Goal: Information Seeking & Learning: Understand process/instructions

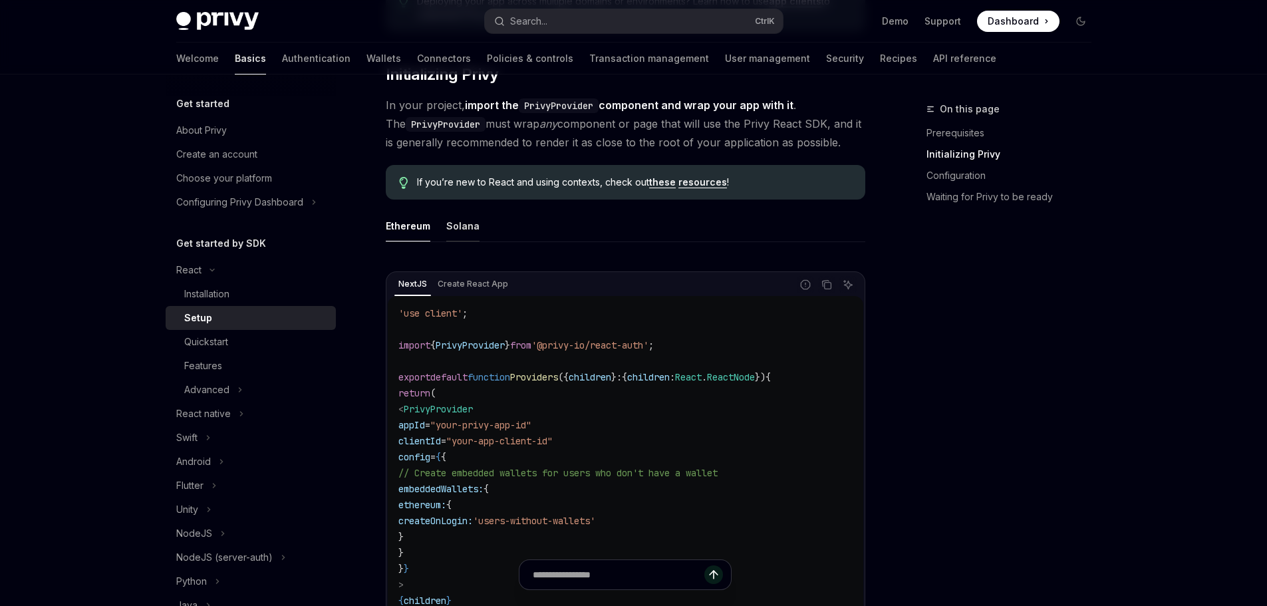
click at [456, 228] on button "Solana" at bounding box center [462, 225] width 33 height 31
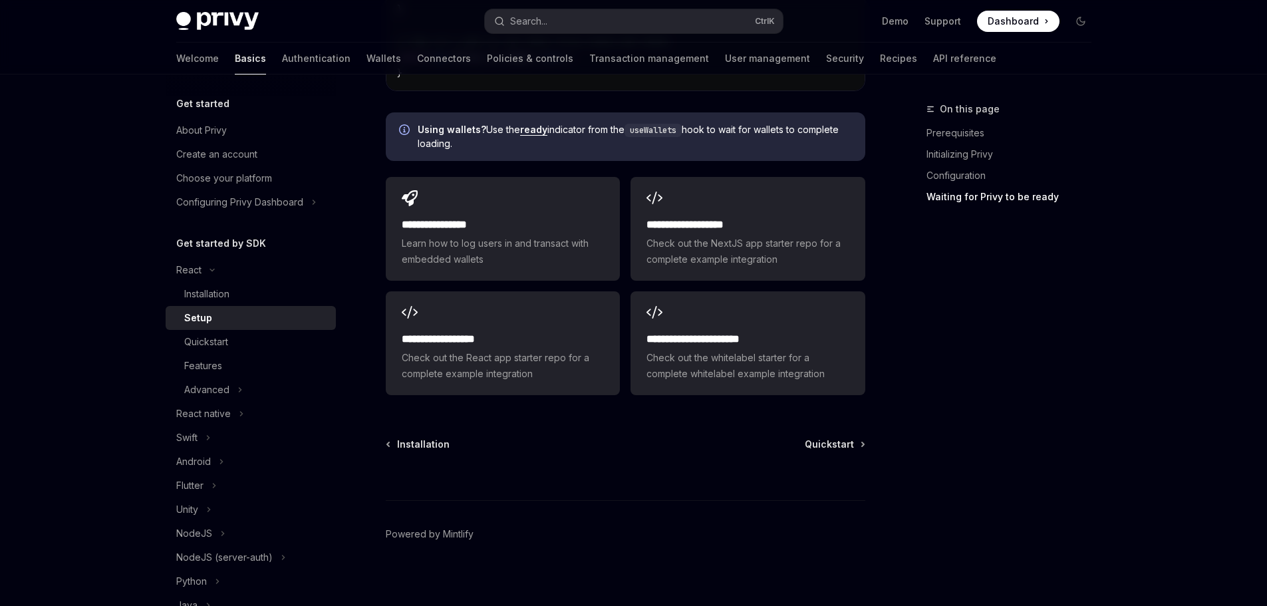
scroll to position [1756, 0]
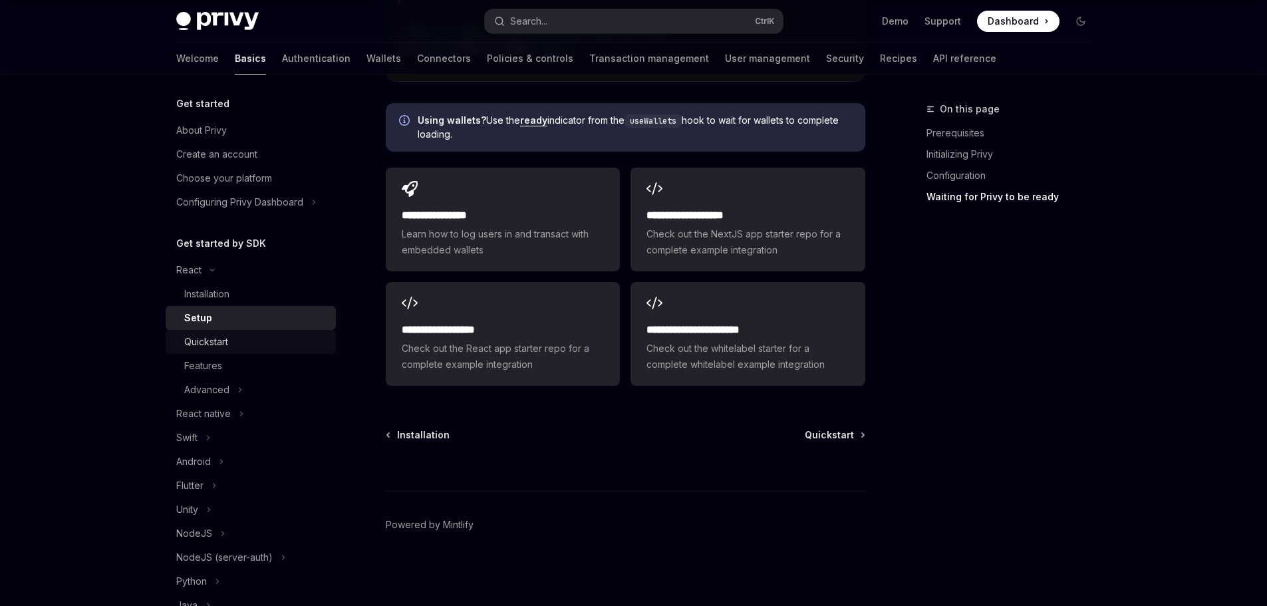
click at [265, 338] on div "Quickstart" at bounding box center [256, 342] width 144 height 16
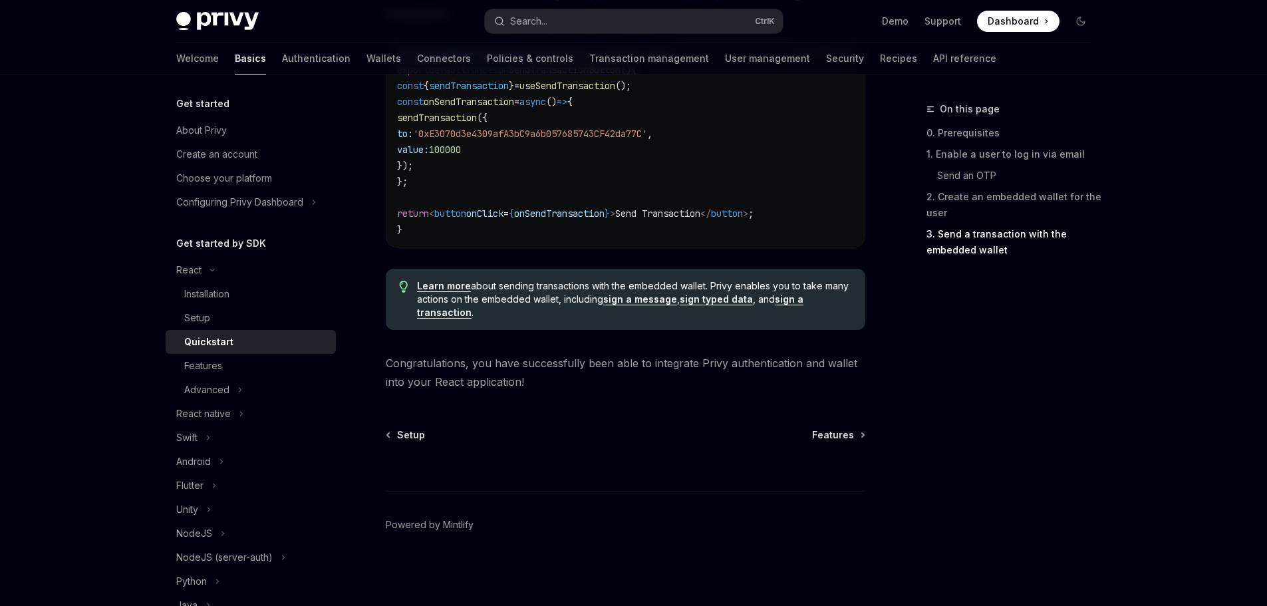
scroll to position [1341, 0]
click at [842, 432] on span "Features" at bounding box center [833, 434] width 42 height 13
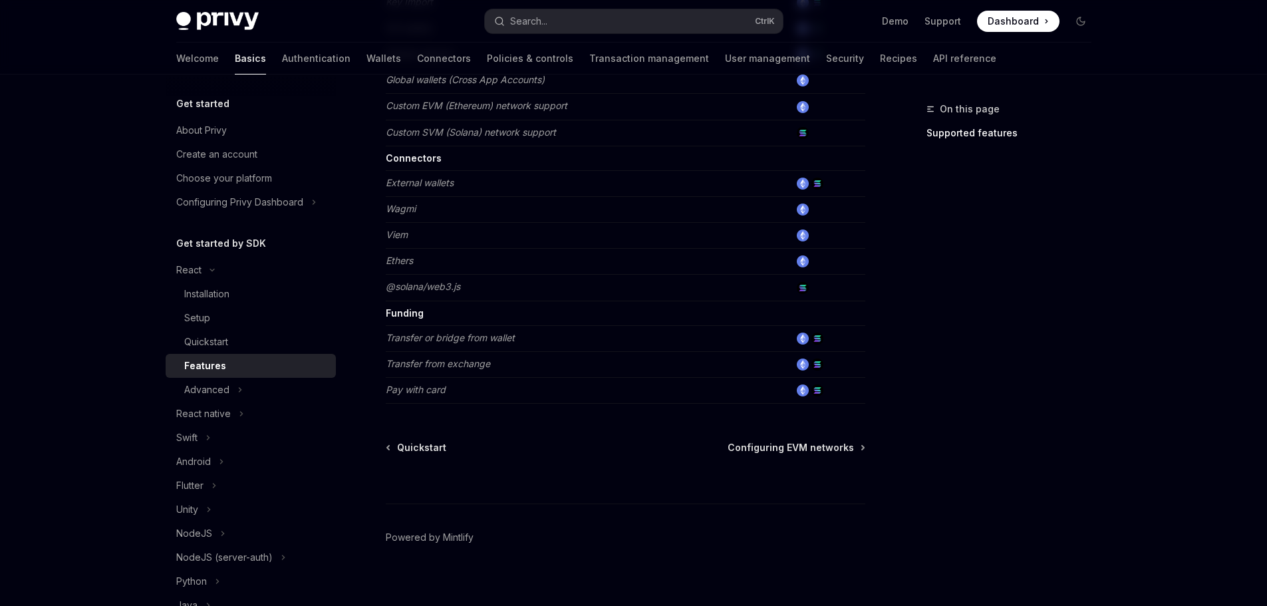
scroll to position [827, 0]
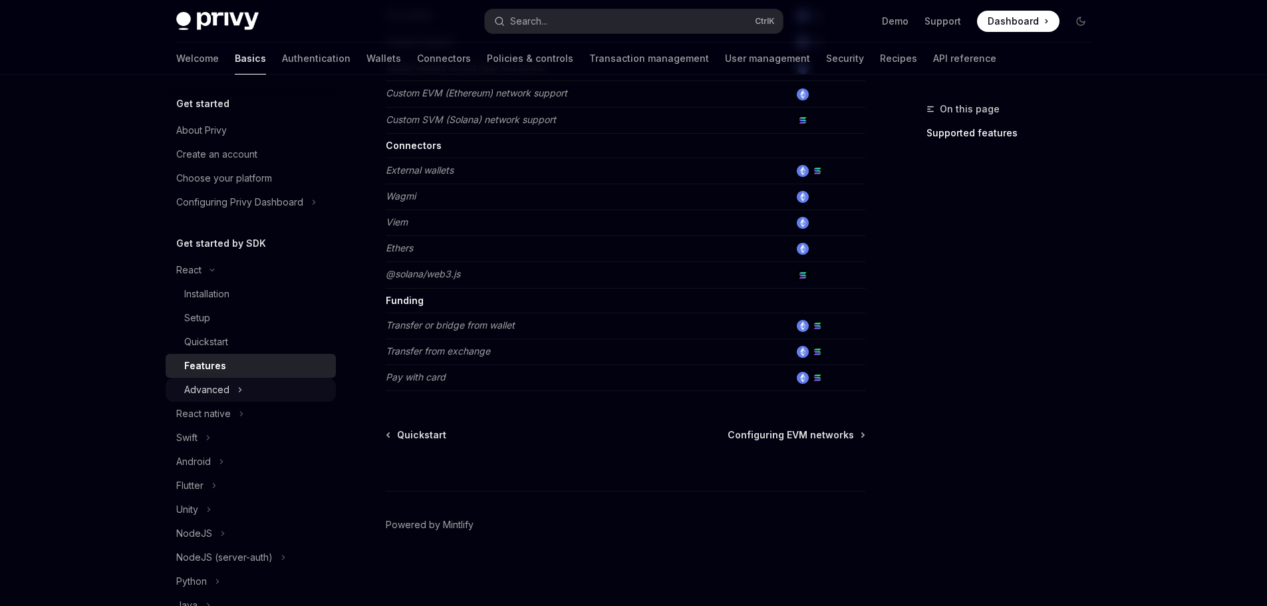
click at [224, 389] on div "Advanced" at bounding box center [206, 390] width 45 height 16
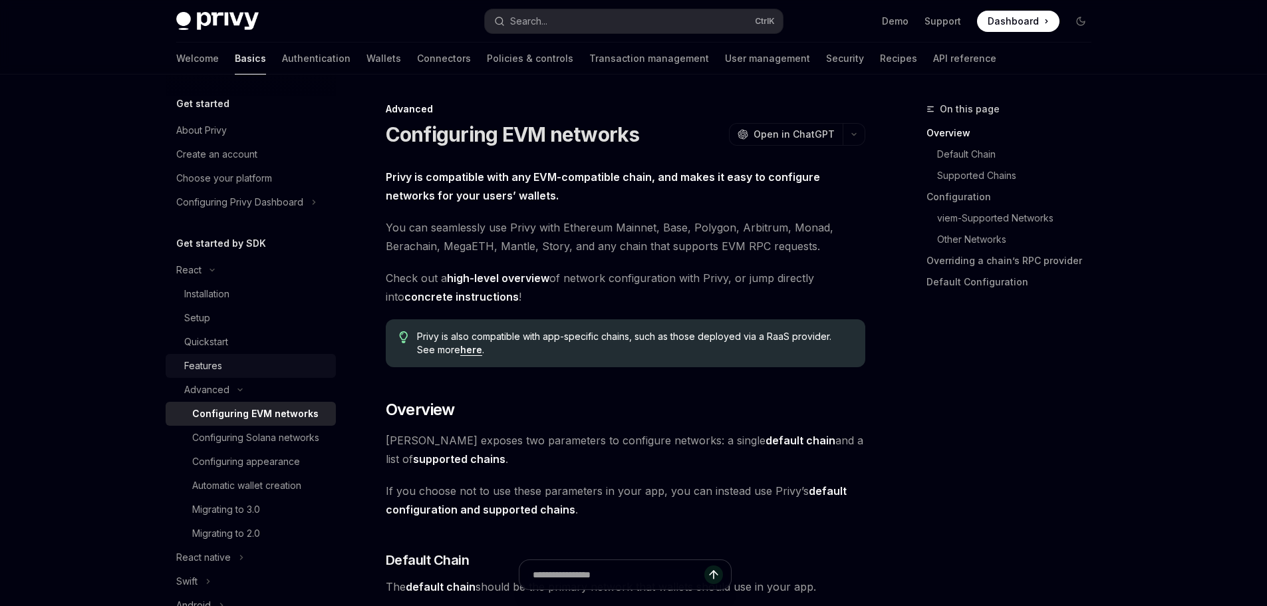
scroll to position [67, 0]
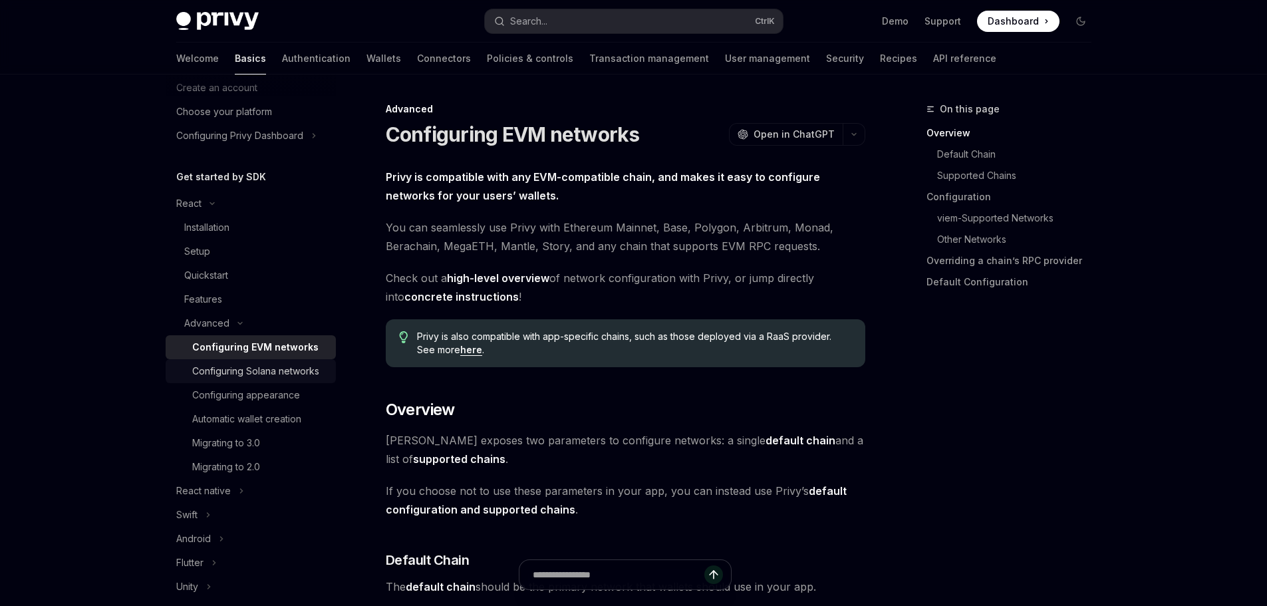
click at [212, 378] on div "Configuring Solana networks" at bounding box center [255, 371] width 127 height 16
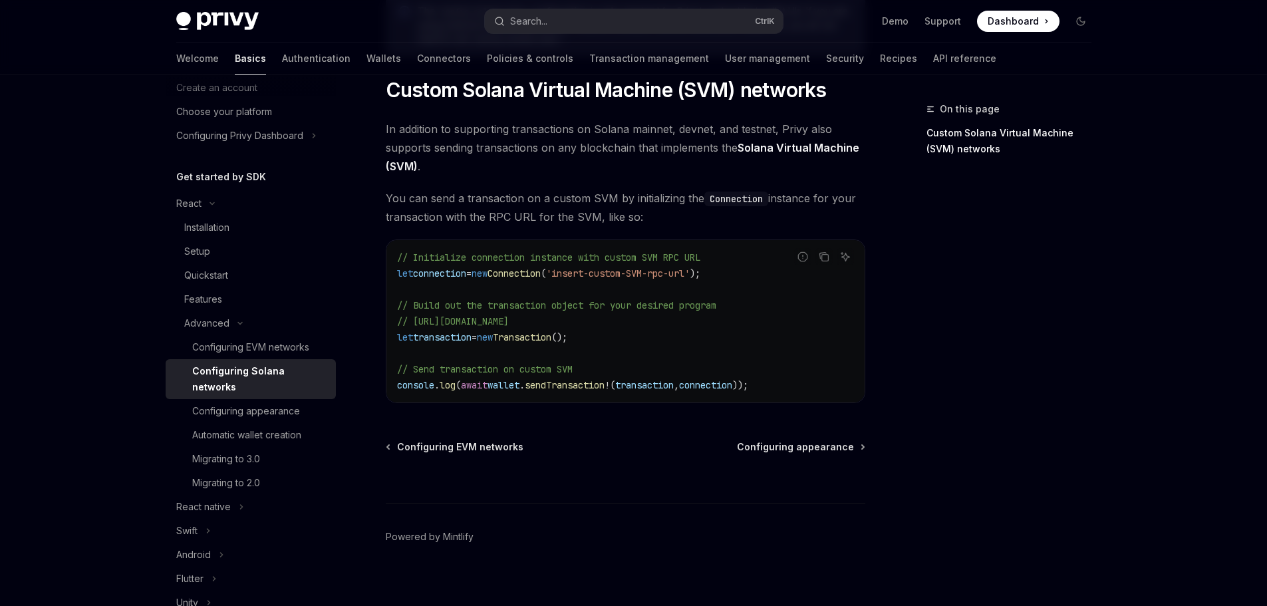
scroll to position [653, 0]
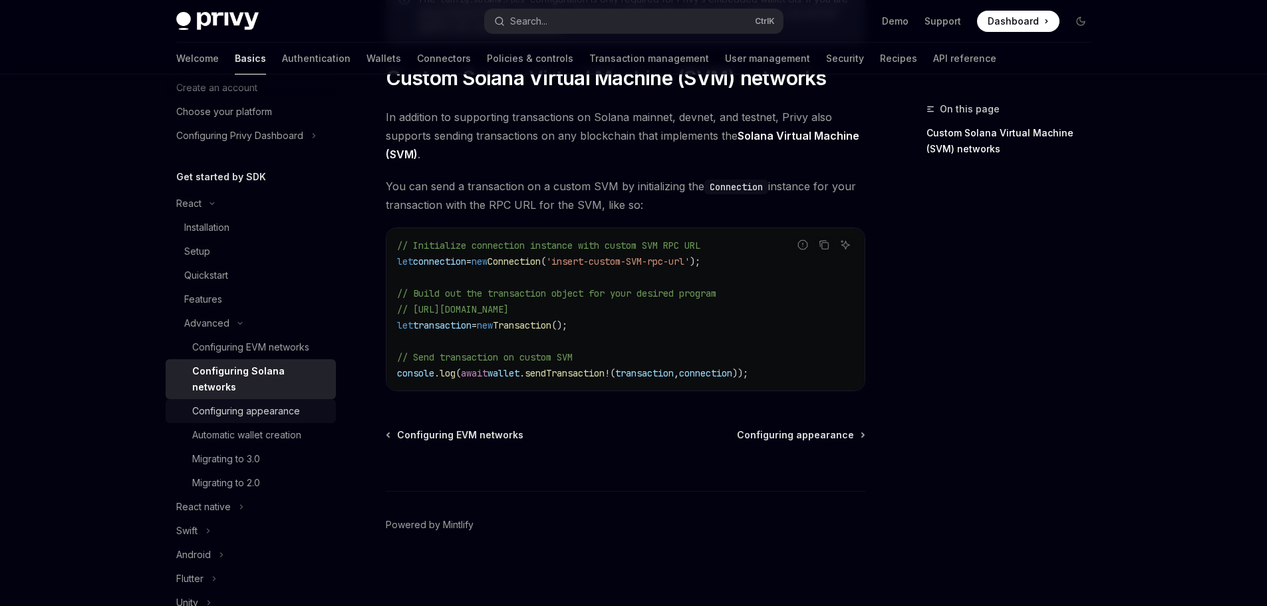
click at [272, 411] on div "Configuring appearance" at bounding box center [246, 411] width 108 height 16
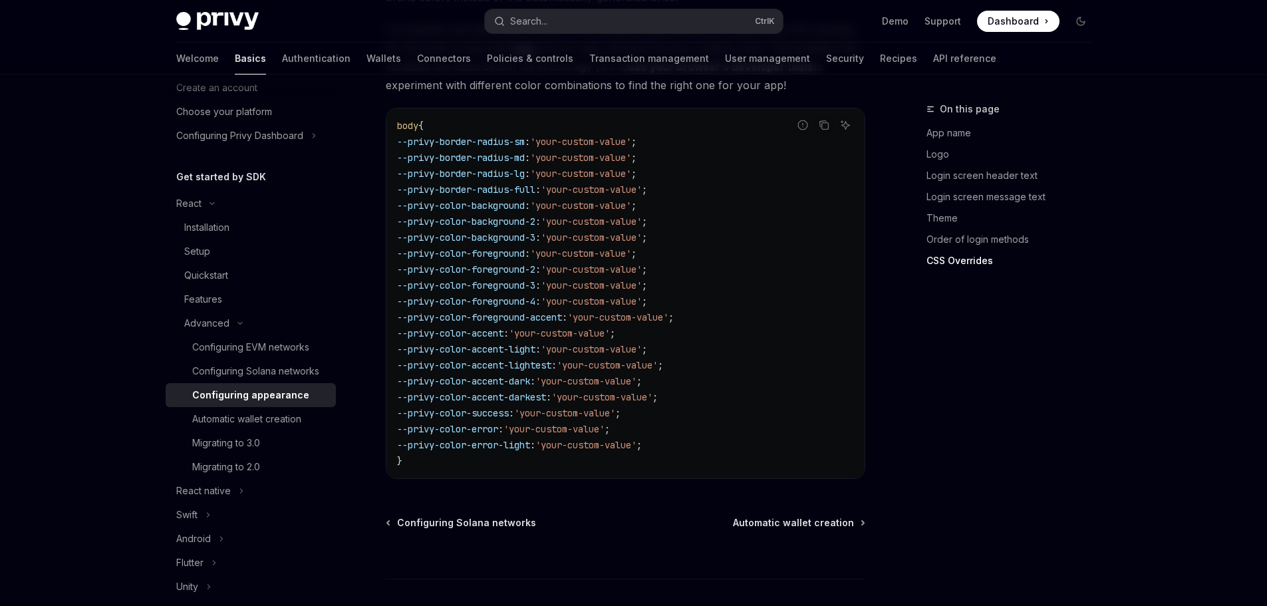
scroll to position [3380, 0]
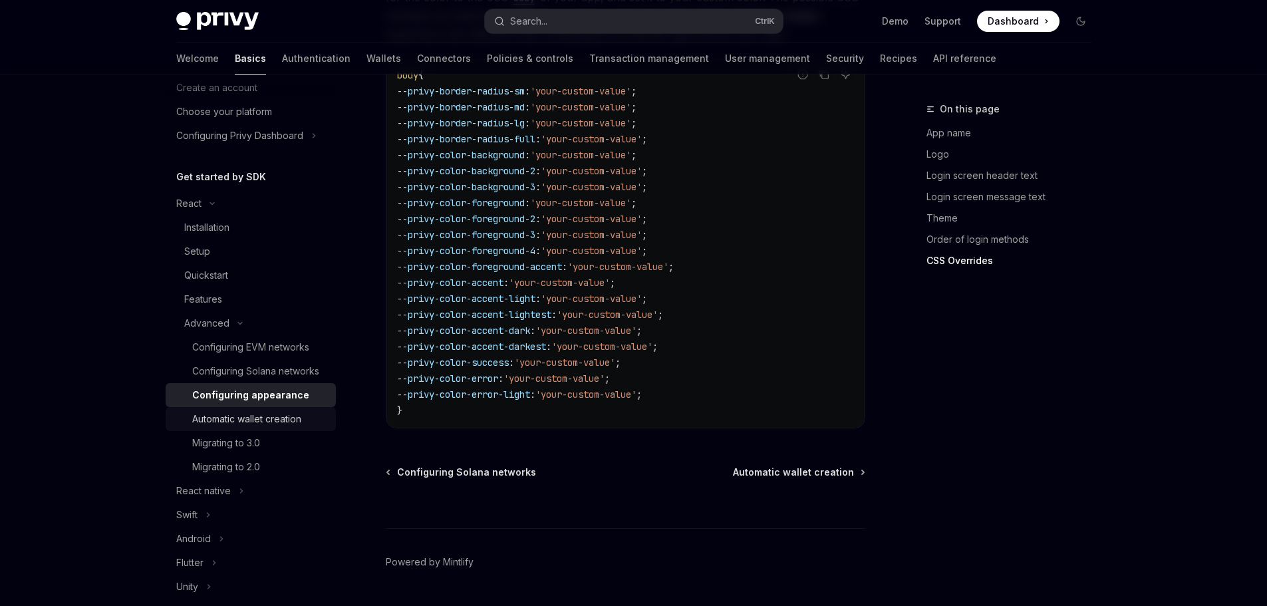
click at [253, 427] on div "Automatic wallet creation" at bounding box center [246, 419] width 109 height 16
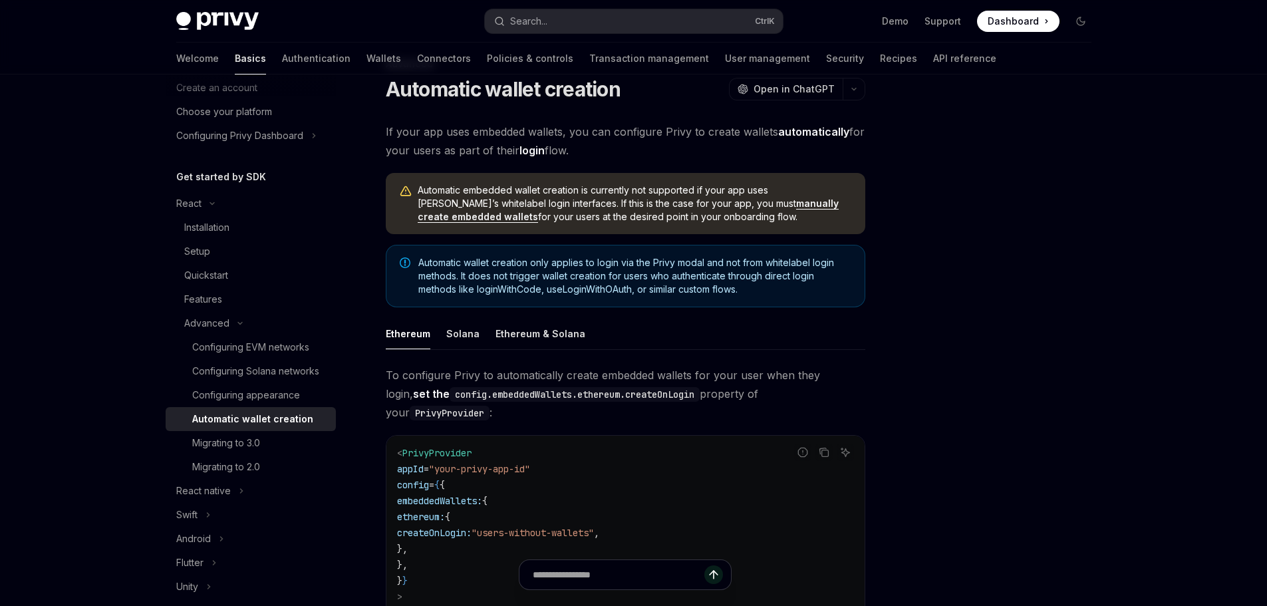
scroll to position [67, 0]
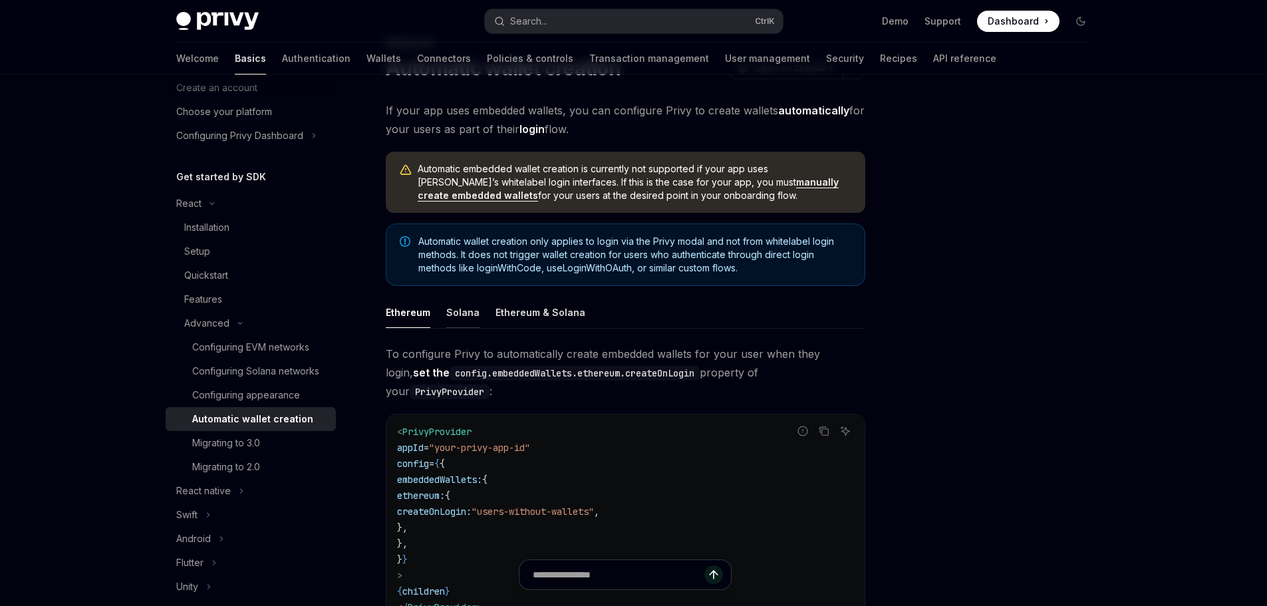
click at [456, 316] on button "Solana" at bounding box center [462, 312] width 33 height 31
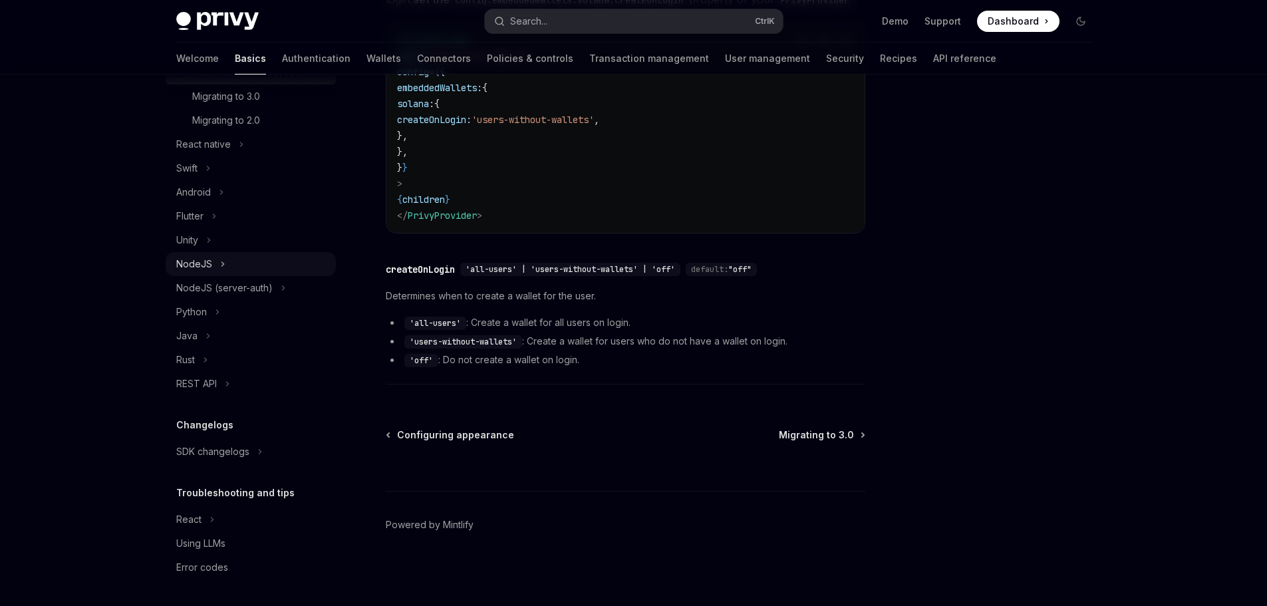
scroll to position [429, 0]
click at [205, 385] on div "REST API" at bounding box center [196, 384] width 41 height 16
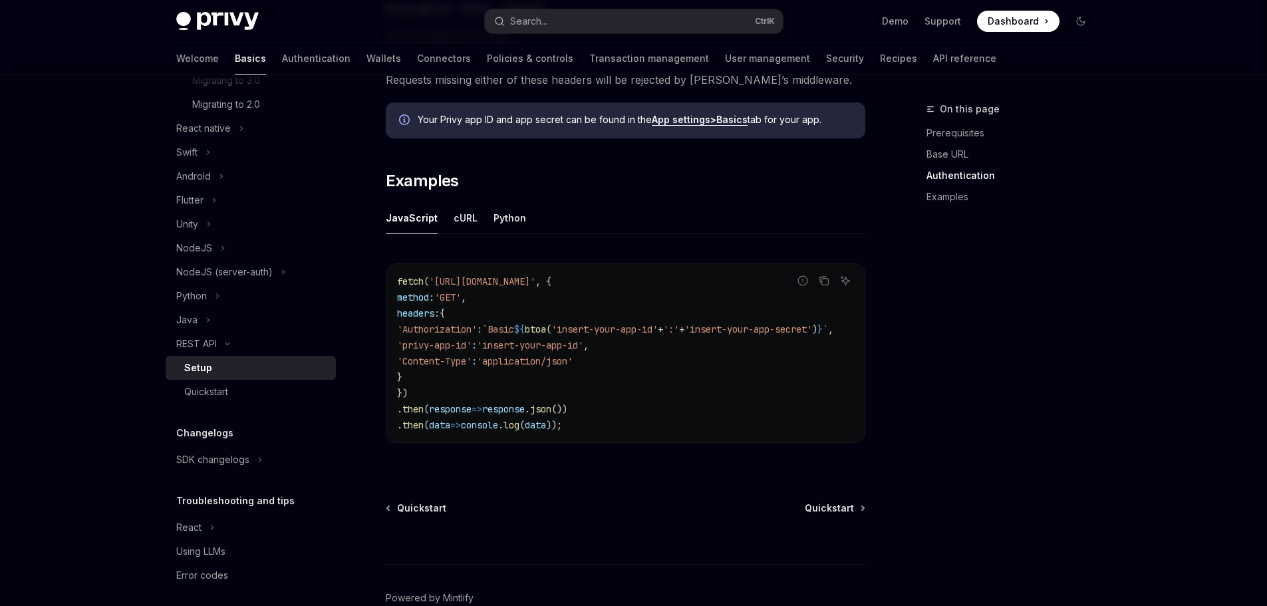
scroll to position [665, 0]
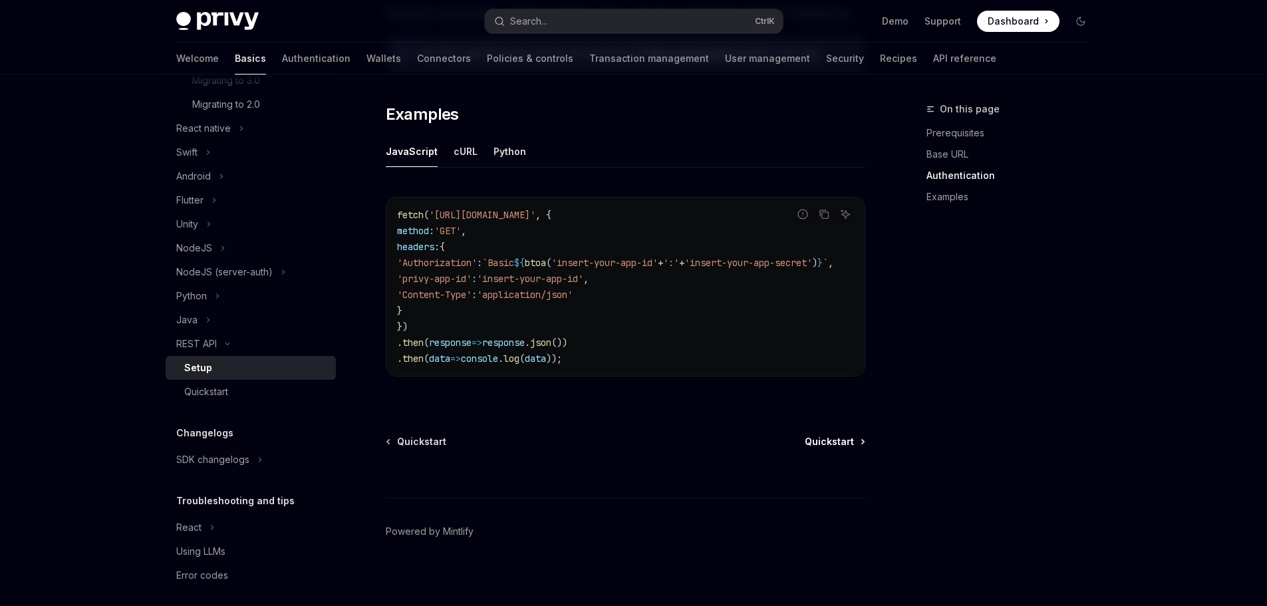
click at [834, 447] on span "Quickstart" at bounding box center [829, 441] width 49 height 13
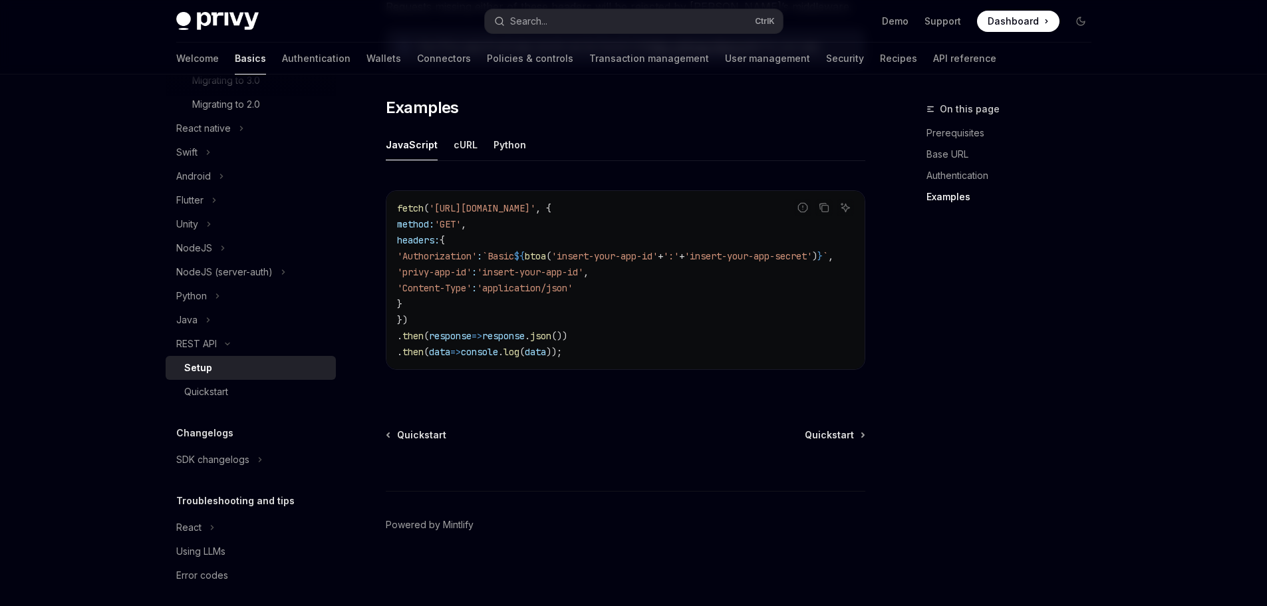
scroll to position [677, 0]
click at [832, 432] on span "Quickstart" at bounding box center [829, 434] width 49 height 13
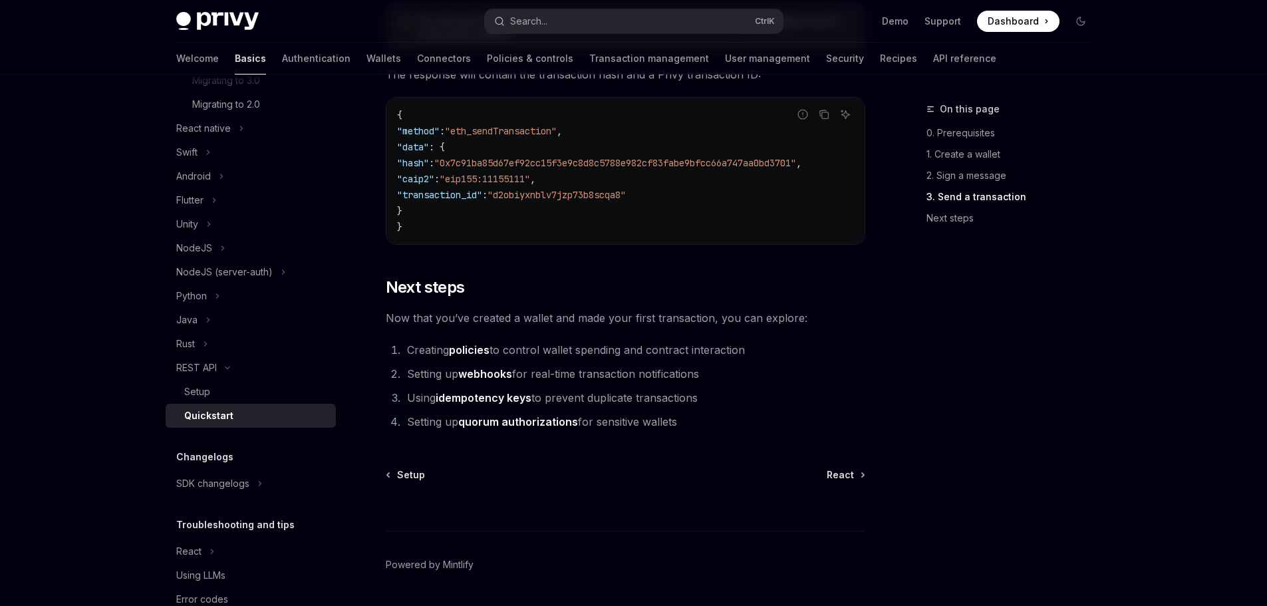
scroll to position [1759, 0]
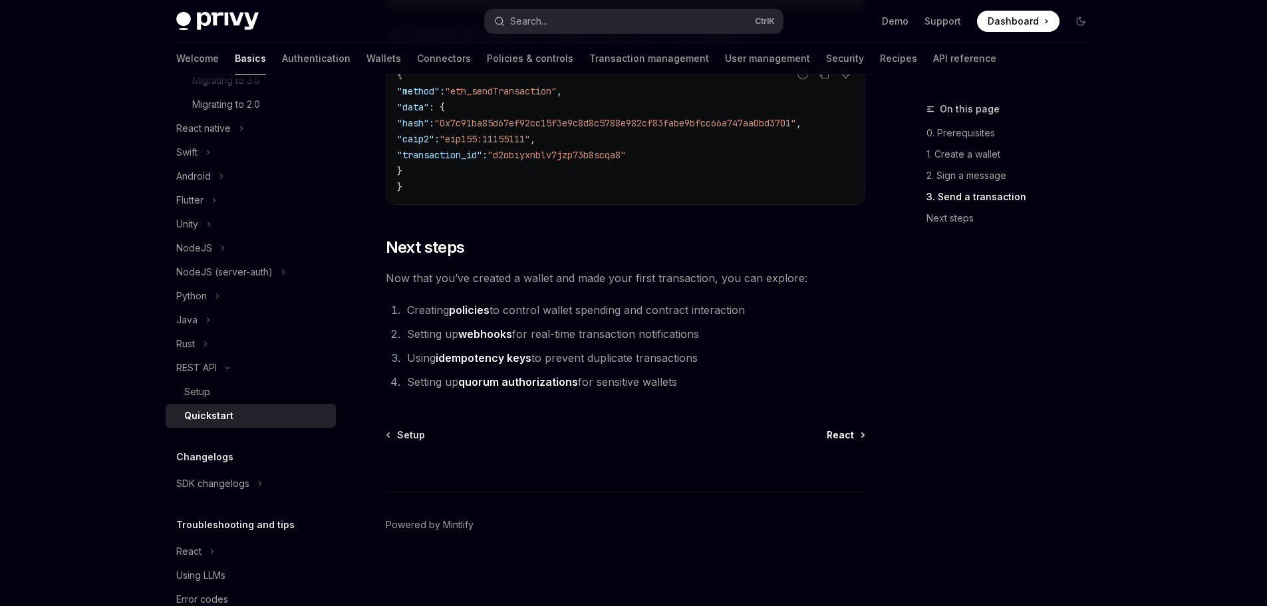
click at [844, 436] on span "React" at bounding box center [840, 434] width 27 height 13
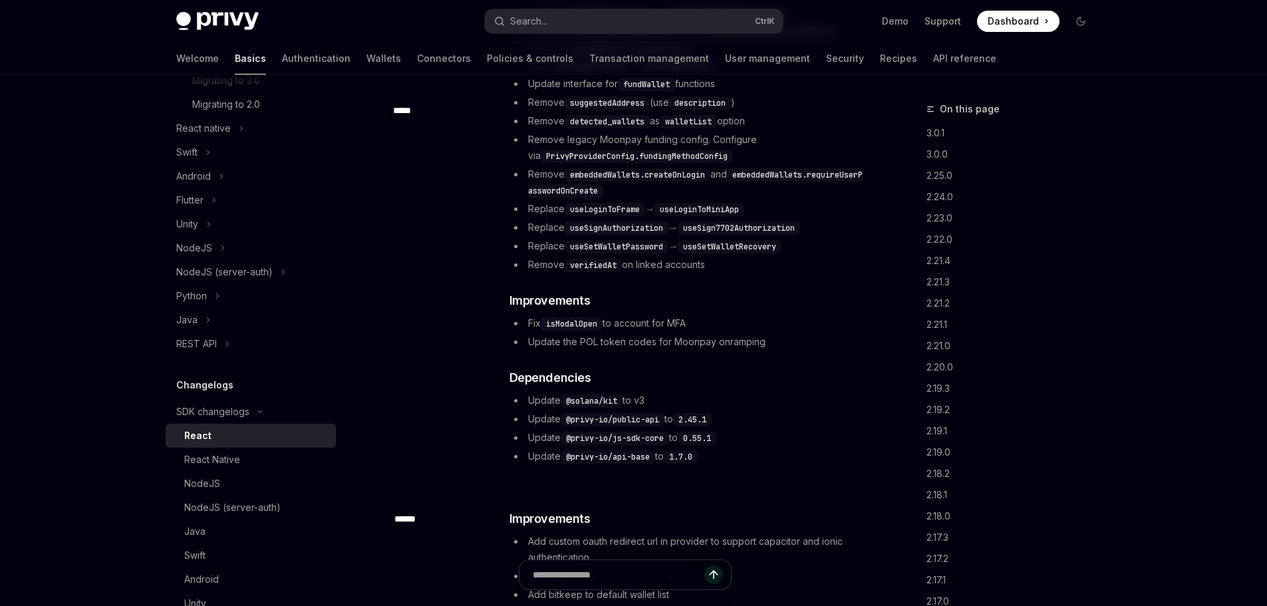
scroll to position [599, 0]
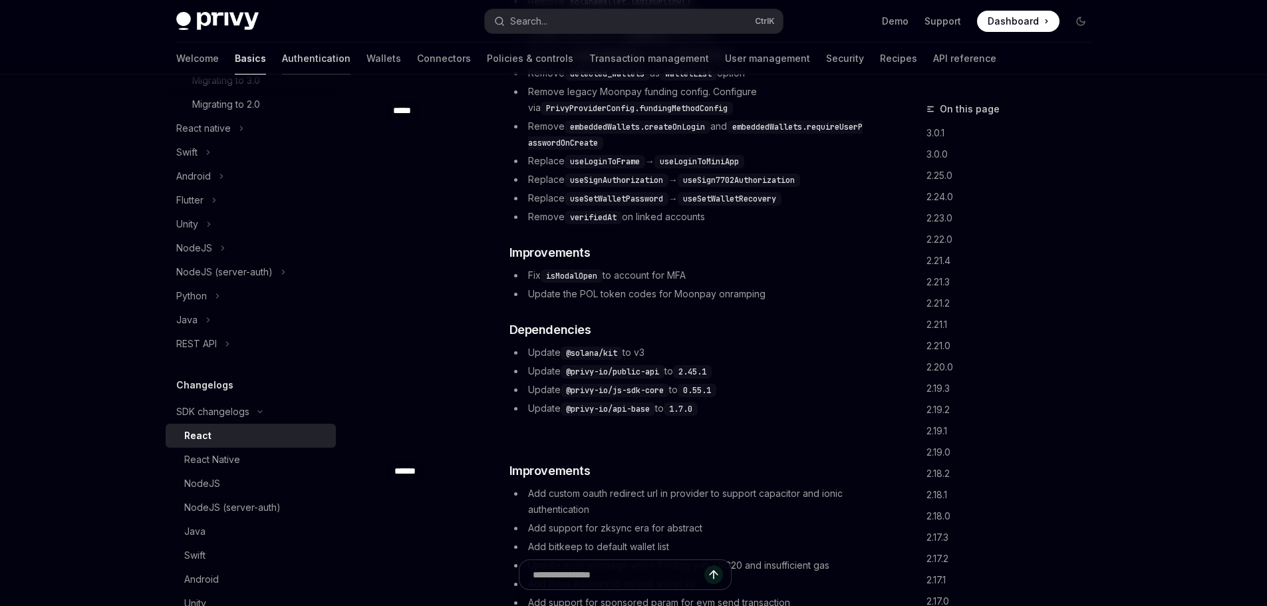
click at [282, 62] on link "Authentication" at bounding box center [316, 59] width 69 height 32
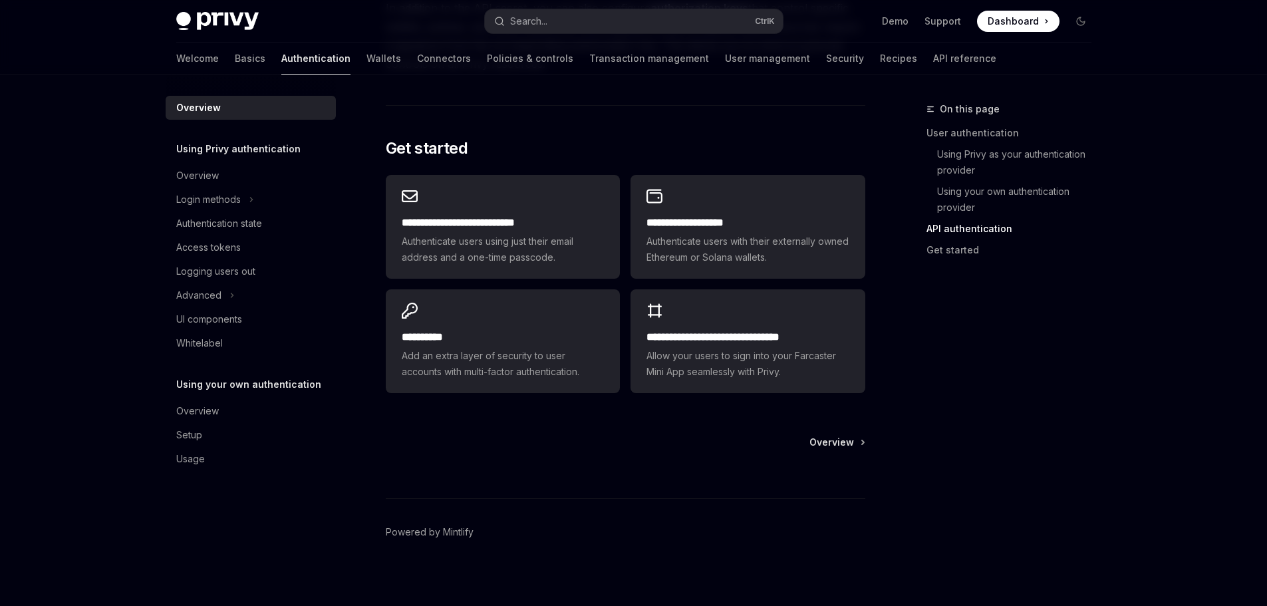
scroll to position [1081, 0]
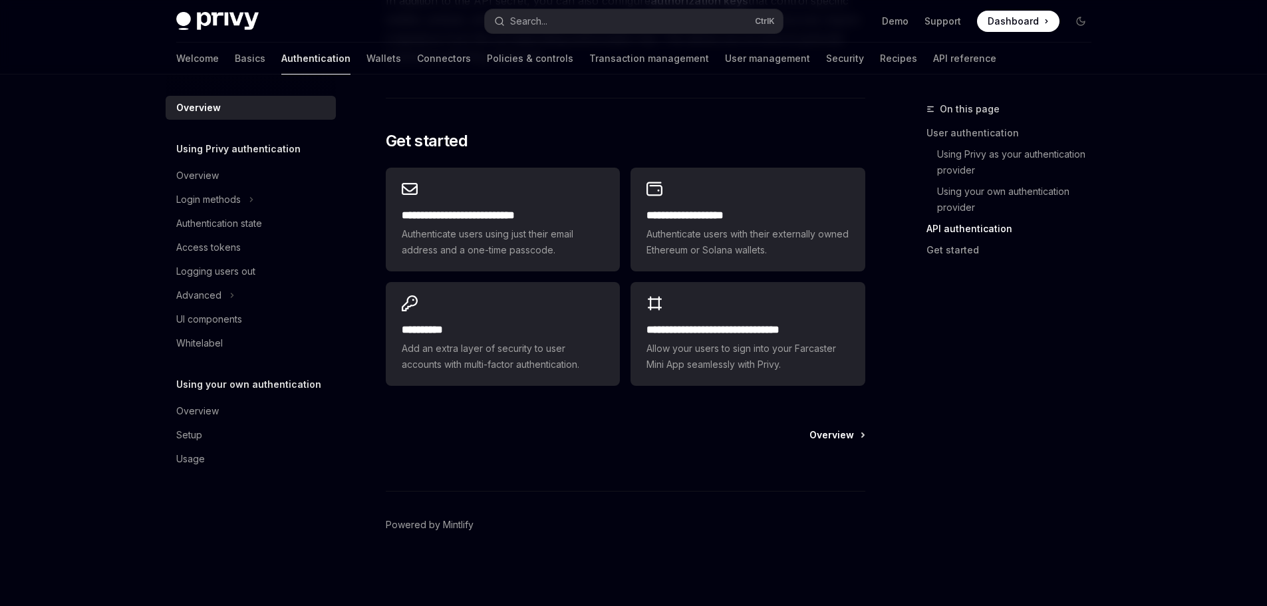
click at [851, 439] on span "Overview" at bounding box center [832, 434] width 45 height 13
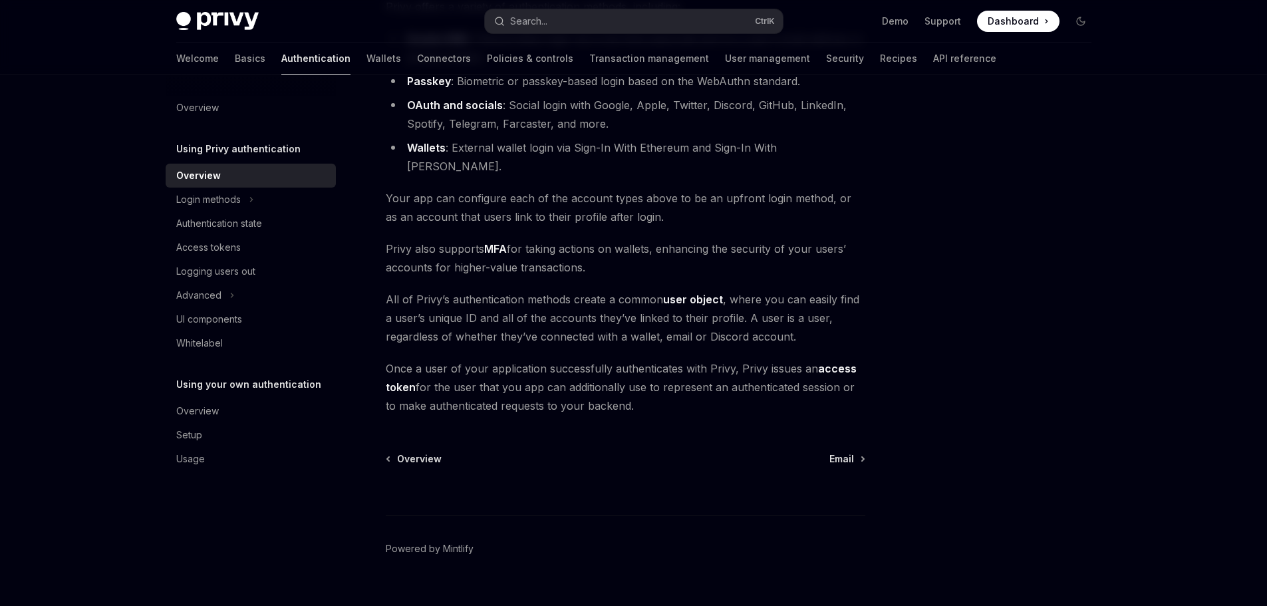
scroll to position [200, 0]
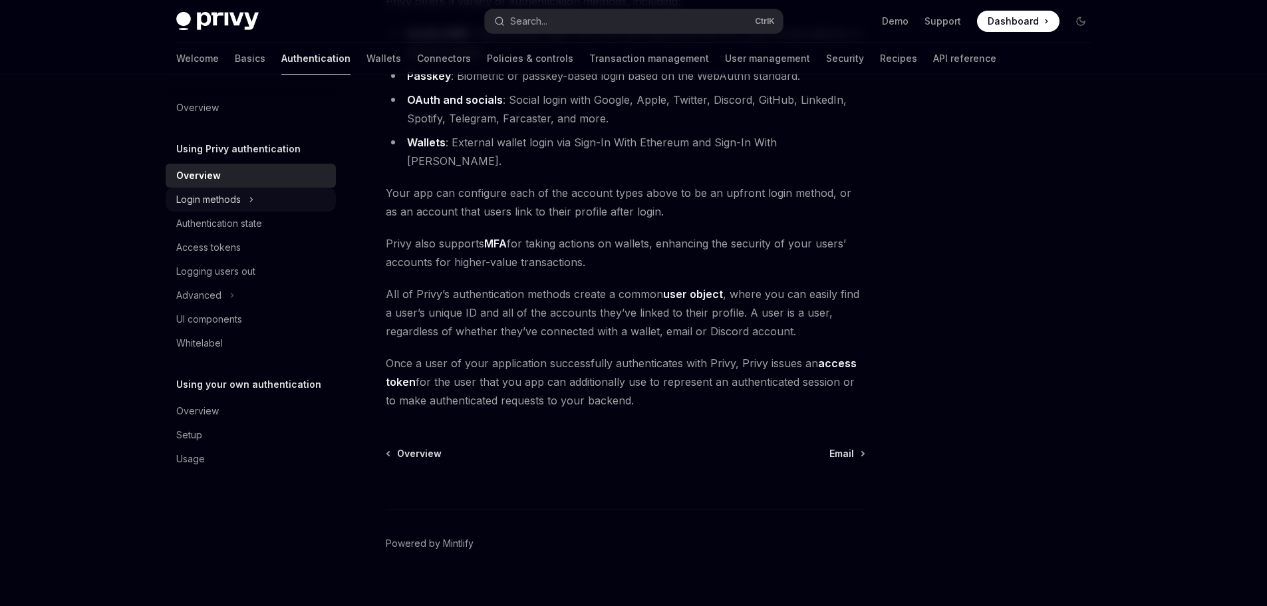
click at [257, 200] on button "Login methods" at bounding box center [251, 200] width 170 height 24
type textarea "*"
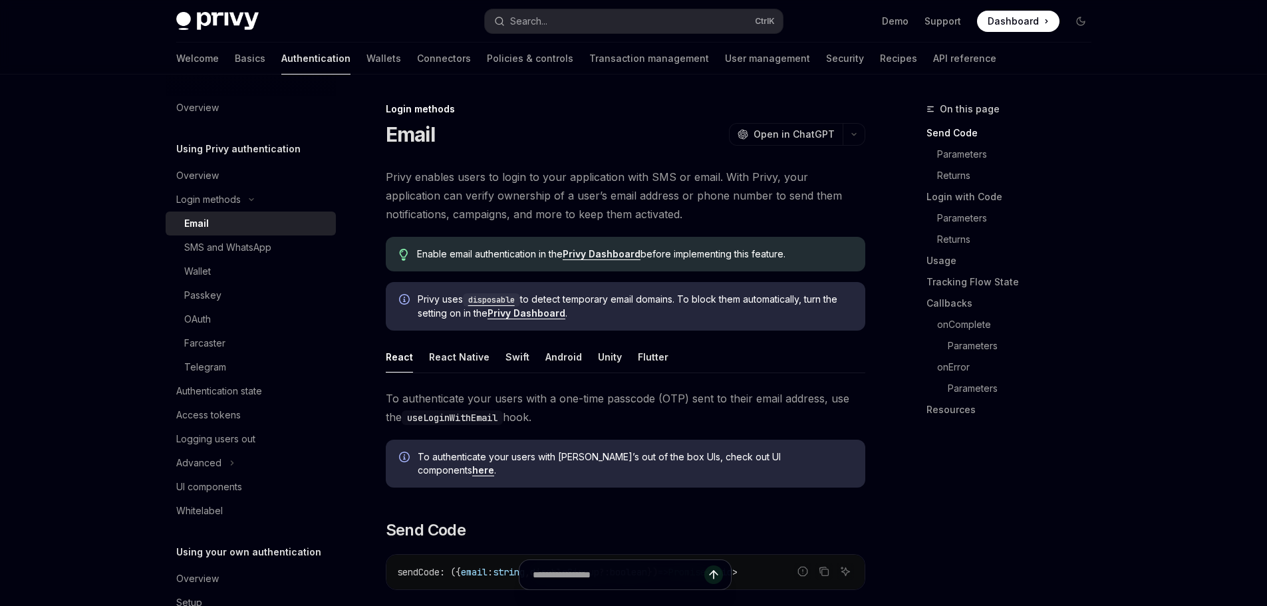
click at [1011, 24] on span "Dashboard" at bounding box center [1013, 21] width 51 height 13
